Goal: Task Accomplishment & Management: Manage account settings

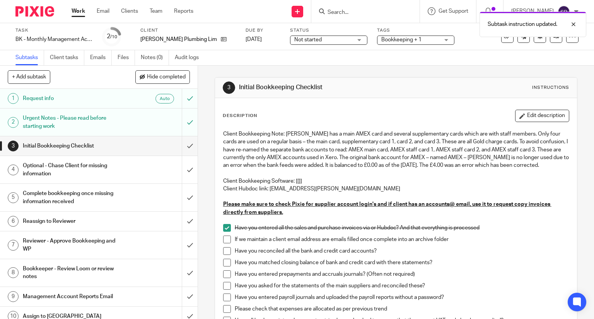
click at [227, 244] on span at bounding box center [227, 240] width 8 height 8
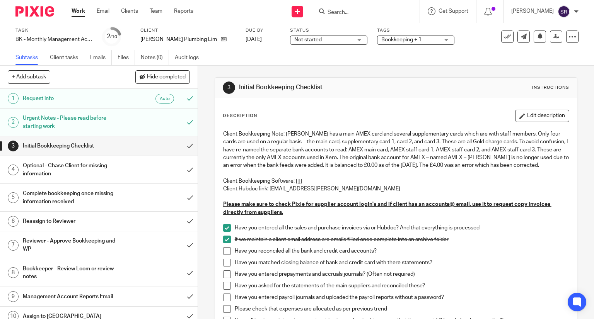
click at [81, 11] on link "Work" at bounding box center [79, 11] width 14 height 8
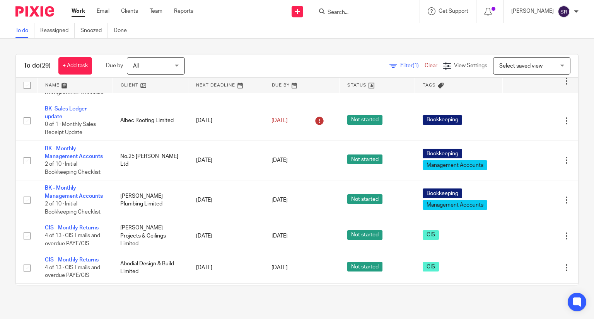
scroll to position [77, 0]
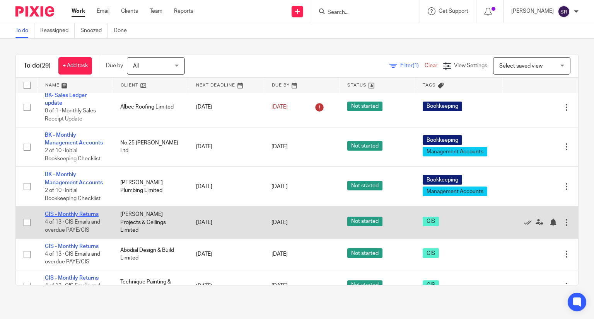
click at [61, 217] on link "CIS - Monthly Returns" at bounding box center [72, 214] width 54 height 5
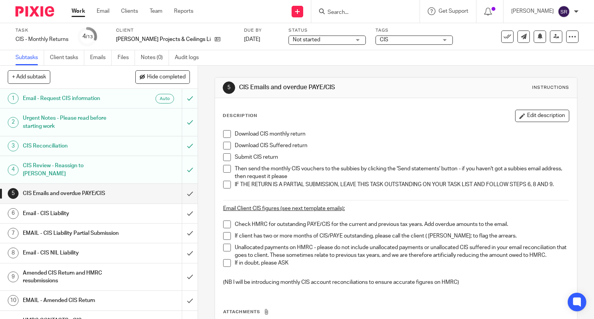
click at [74, 167] on h1 "CIS Review - Reassign to [PERSON_NAME]" at bounding box center [73, 170] width 101 height 20
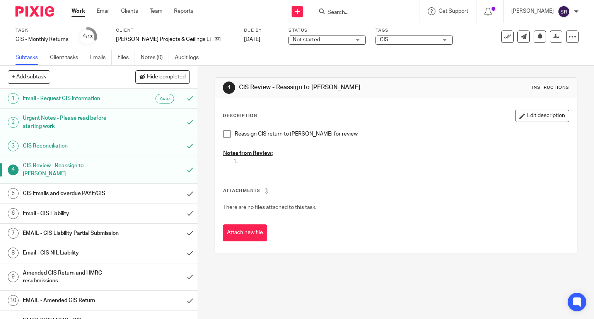
click at [64, 188] on h1 "CIS Emails and overdue PAYE/CIS" at bounding box center [73, 194] width 101 height 12
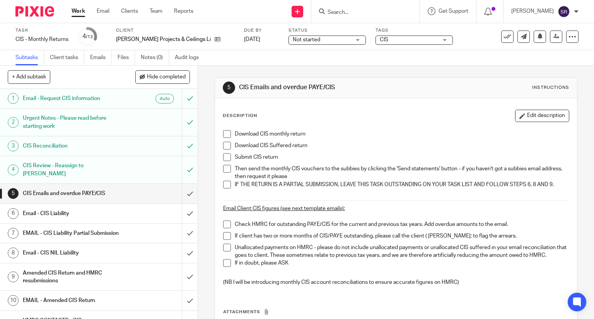
click at [78, 10] on link "Work" at bounding box center [79, 11] width 14 height 8
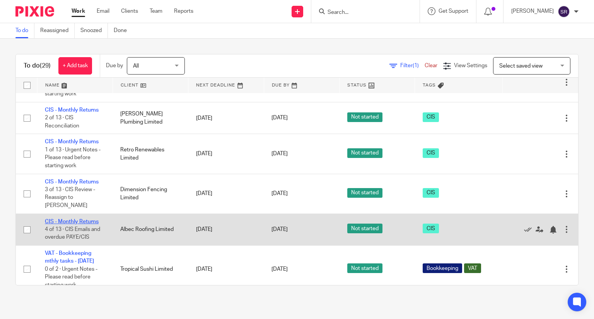
scroll to position [388, 0]
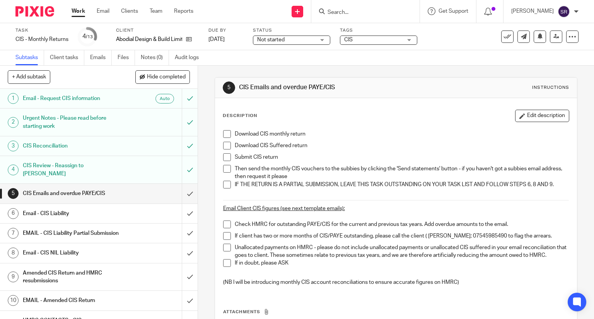
click at [81, 167] on h1 "CIS Review - Reassign to [PERSON_NAME]" at bounding box center [73, 170] width 101 height 20
click at [91, 159] on link "4 CIS Review - Reassign to Penny" at bounding box center [91, 169] width 182 height 27
click at [41, 167] on h1 "CIS Review - Reassign to [PERSON_NAME]" at bounding box center [73, 170] width 101 height 20
click at [97, 168] on h1 "CIS Review - Reassign to [PERSON_NAME]" at bounding box center [73, 170] width 101 height 20
